Goal: Navigation & Orientation: Find specific page/section

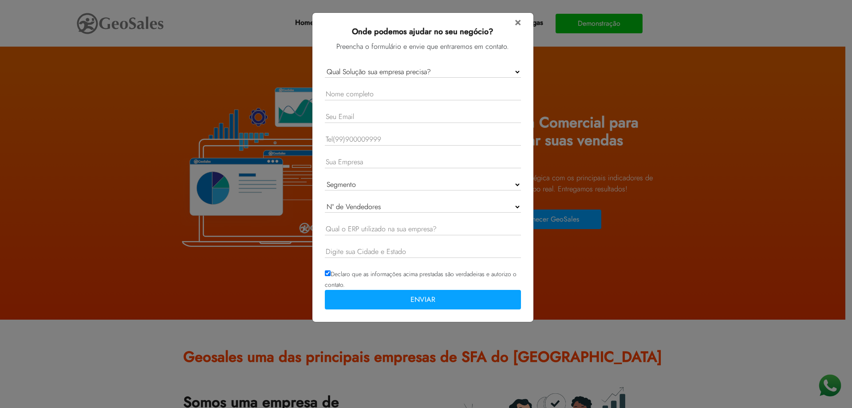
click at [514, 22] on form "× Onde podemos ajudar no seu negócio? Preencha o formulário e envie que entrare…" at bounding box center [423, 164] width 196 height 297
click at [518, 24] on span "×" at bounding box center [518, 22] width 6 height 16
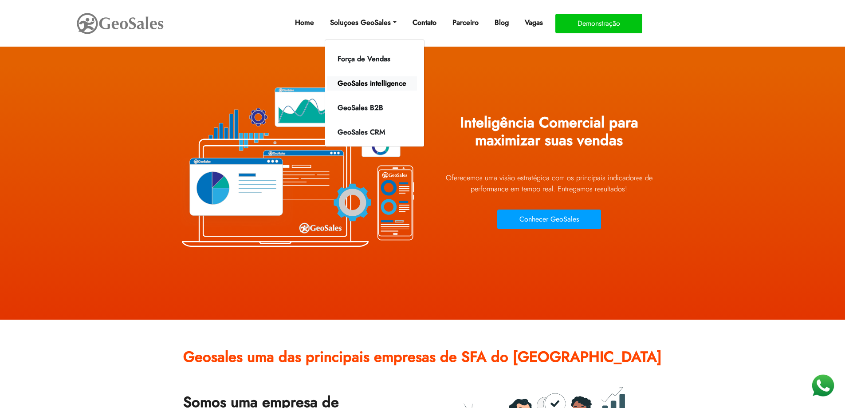
click at [386, 79] on link "GeoSales intelligence" at bounding box center [372, 83] width 90 height 14
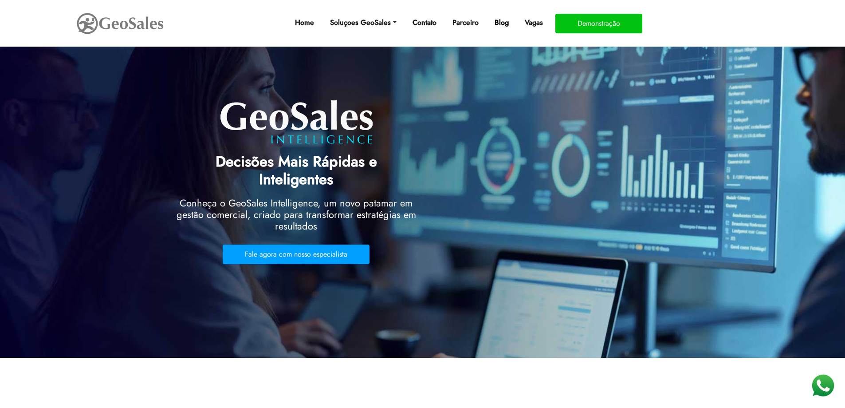
click at [502, 23] on link "Blog" at bounding box center [501, 23] width 21 height 18
